Goal: Obtain resource: Obtain resource

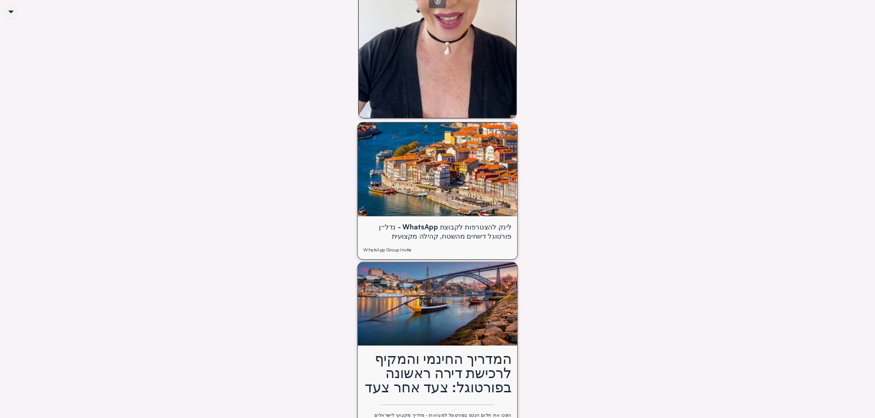
scroll to position [670, 0]
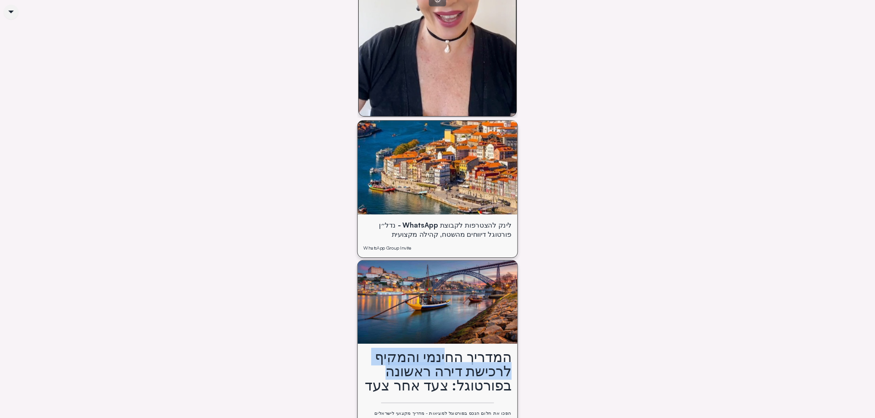
drag, startPoint x: 433, startPoint y: 193, endPoint x: 368, endPoint y: 208, distance: 67.0
click at [368, 350] on div "המדריך החינמי והמקיף לרכישת דירה ראשונה בפורטוגל: צעד אחר צעד" at bounding box center [437, 374] width 148 height 48
click at [366, 350] on div "המדריך החינמי והמקיף לרכישת דירה ראשונה בפורטוגל: צעד אחר צעד" at bounding box center [437, 374] width 148 height 48
drag, startPoint x: 373, startPoint y: 210, endPoint x: 341, endPoint y: 222, distance: 34.6
click at [358, 350] on div "המדריך החינמי והמקיף לרכישת דירה ראשונה בפורטוגל: צעד אחר צעד הפכו את חלום הנכס…" at bounding box center [438, 418] width 160 height 136
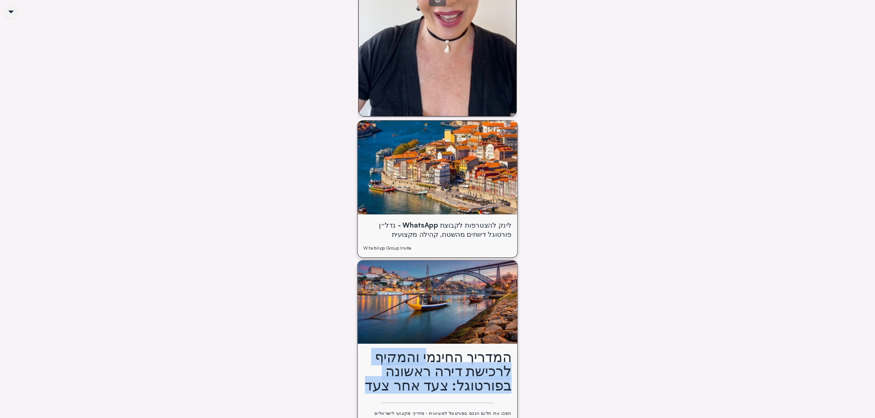
click at [358, 350] on div "המדריך החינמי והמקיף לרכישת דירה ראשונה בפורטוגל: צעד אחר צעד הפכו את חלום הנכס…" at bounding box center [438, 418] width 160 height 136
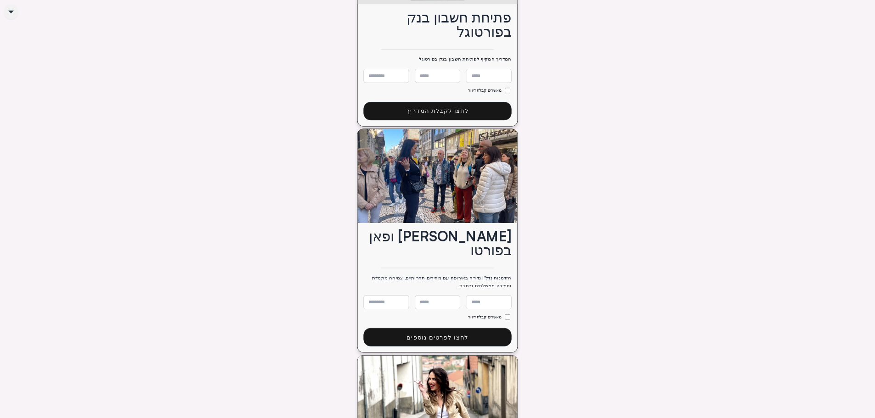
scroll to position [2124, 0]
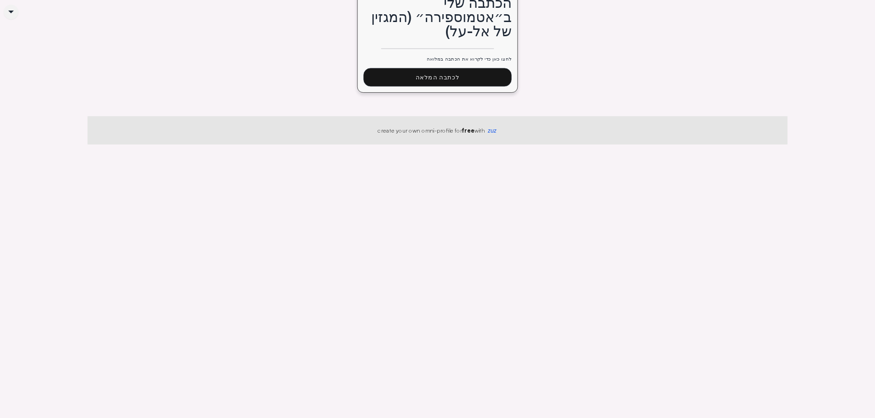
drag, startPoint x: 243, startPoint y: 257, endPoint x: 236, endPoint y: 150, distance: 107.2
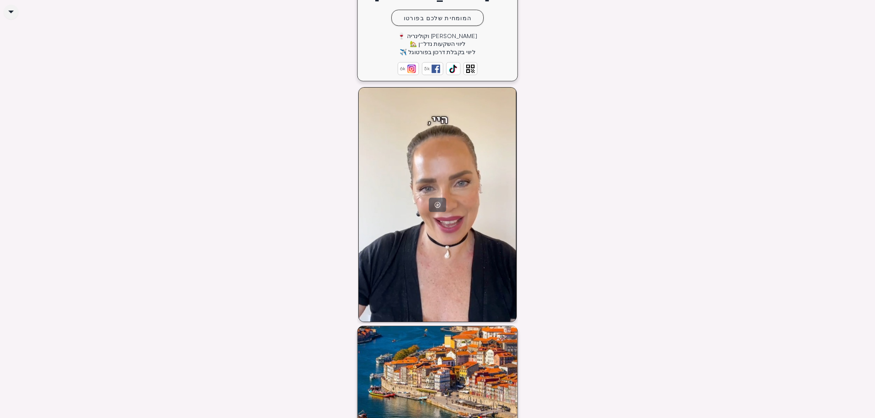
scroll to position [689, 0]
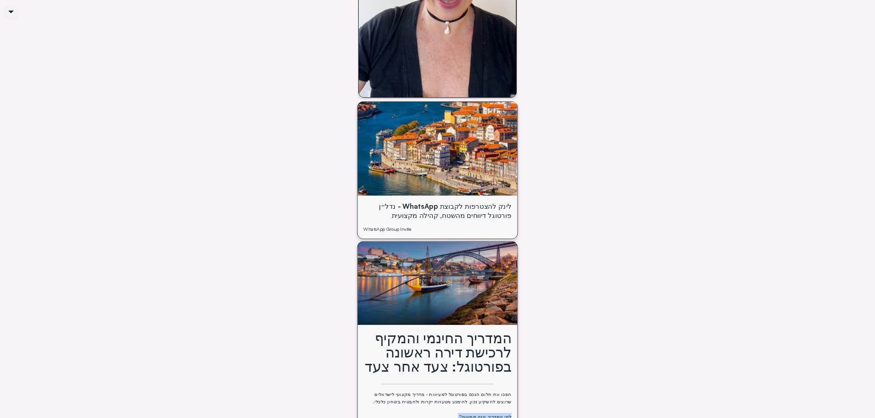
drag, startPoint x: 529, startPoint y: 259, endPoint x: 402, endPoint y: 292, distance: 131.3
drag, startPoint x: 403, startPoint y: 275, endPoint x: 404, endPoint y: 250, distance: 25.7
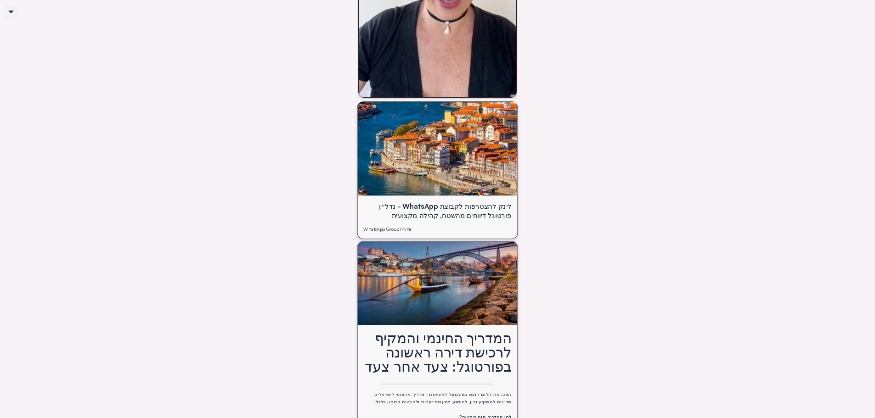
drag, startPoint x: 404, startPoint y: 250, endPoint x: 407, endPoint y: 231, distance: 18.6
